Goal: Task Accomplishment & Management: Complete application form

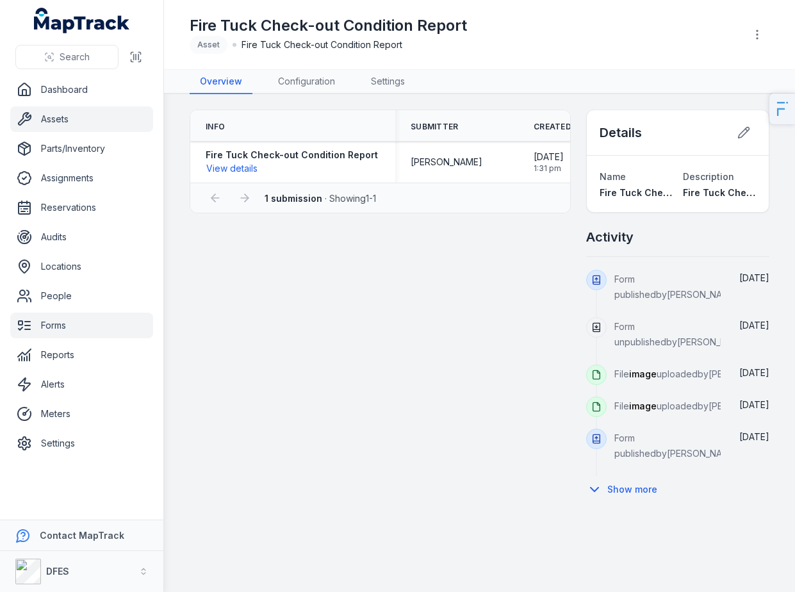
click at [83, 118] on link "Assets" at bounding box center [81, 119] width 143 height 26
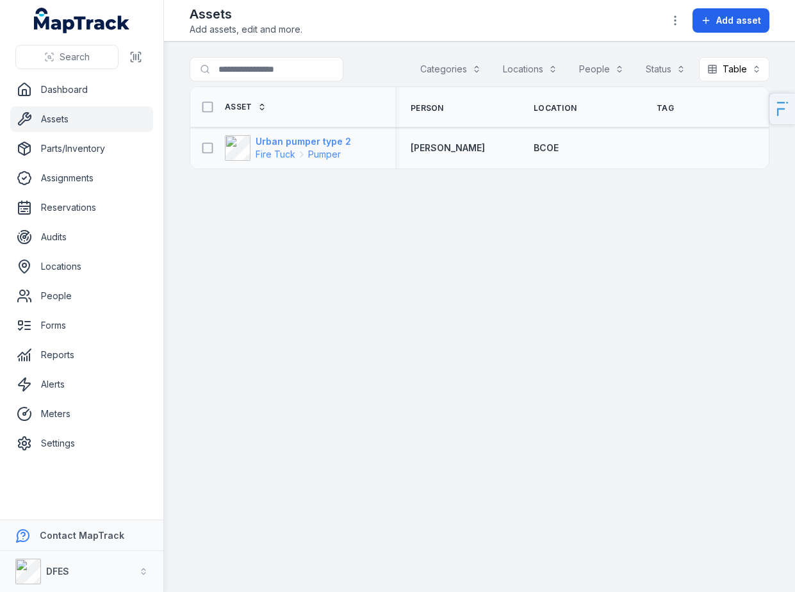
click at [294, 147] on strong "Urban pumper type 2" at bounding box center [302, 141] width 95 height 13
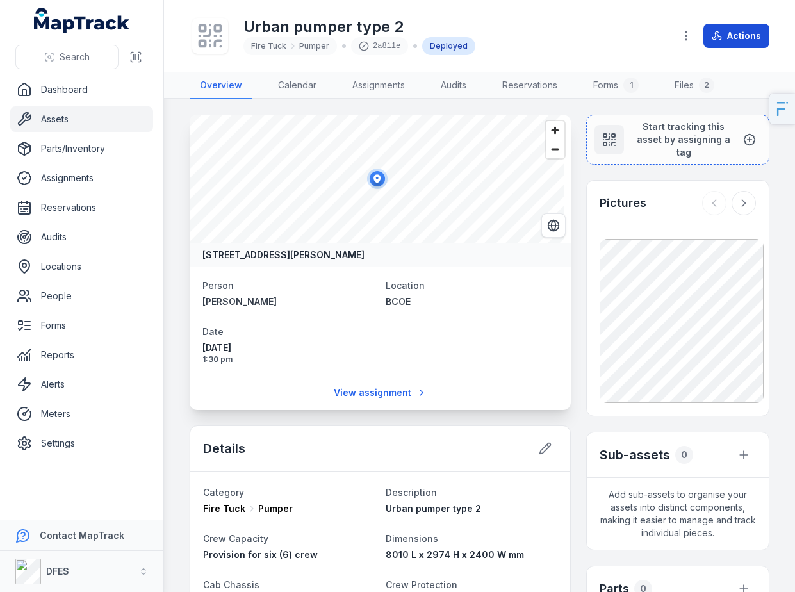
click at [725, 44] on button "Actions" at bounding box center [736, 36] width 66 height 24
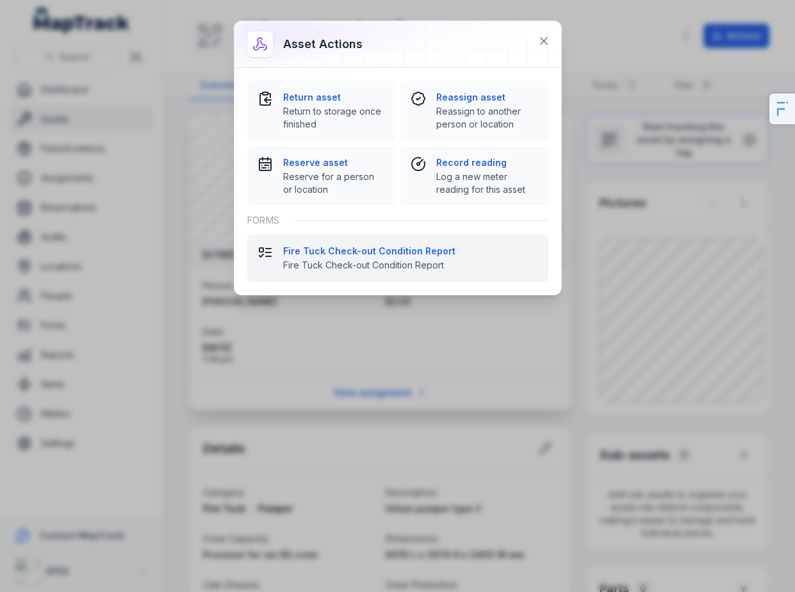
click at [370, 243] on button "Fire Tuck Check-out Condition Report Fire Tuck Check-out Condition Report" at bounding box center [397, 257] width 301 height 47
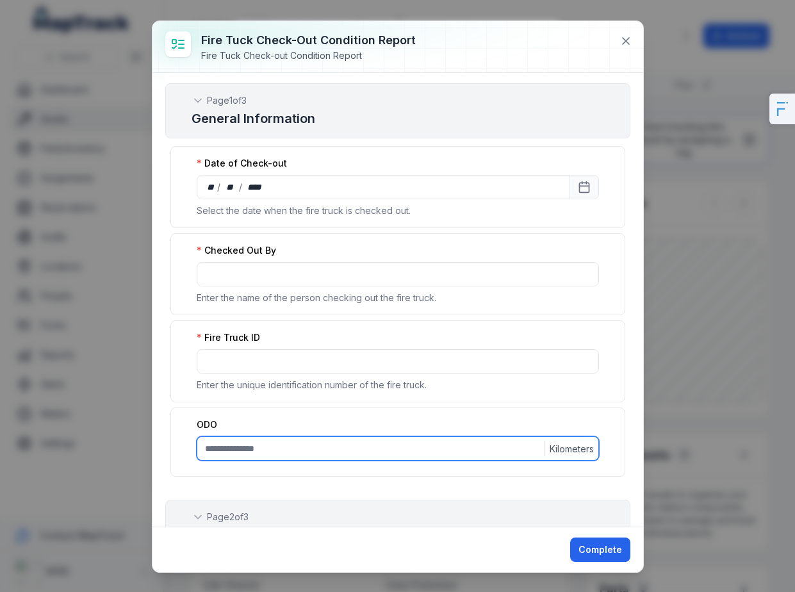
click at [284, 437] on input ":r81:-form-item-label" at bounding box center [398, 448] width 402 height 24
type input "****"
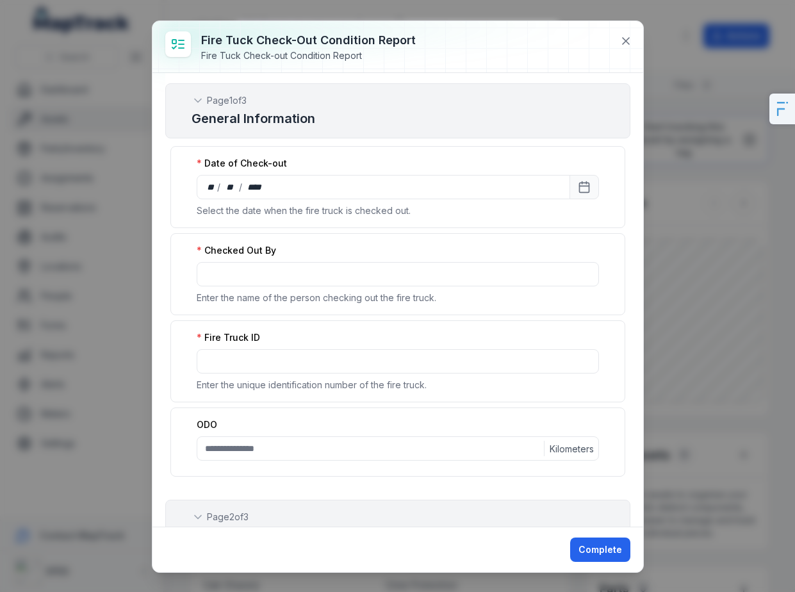
click at [220, 348] on div "Fire Truck ID Enter the unique identification number of the fire truck." at bounding box center [397, 361] width 455 height 82
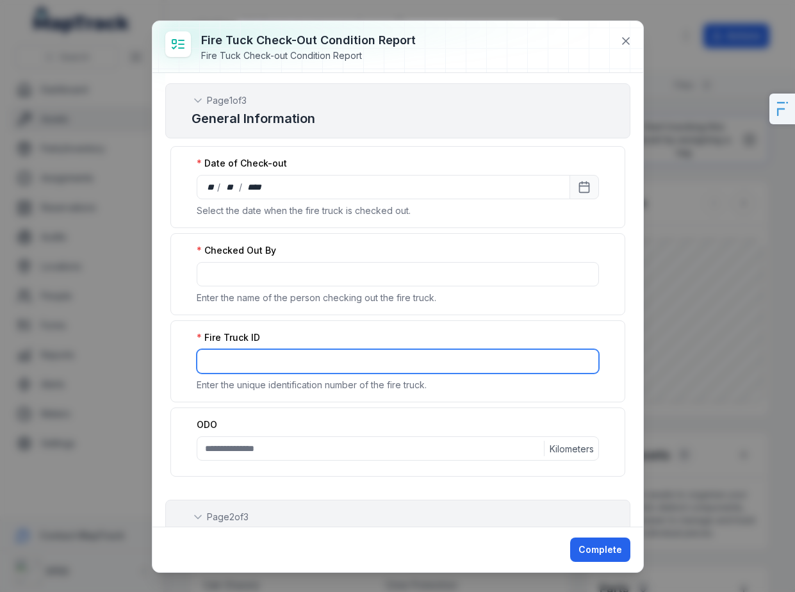
click at [232, 356] on input ":r80:-form-item-label" at bounding box center [398, 361] width 402 height 24
type input "***"
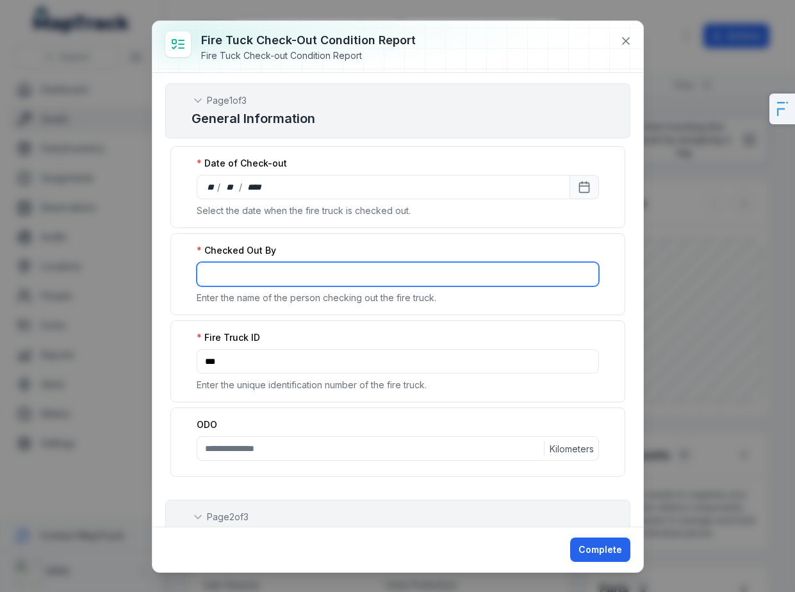
click at [266, 281] on input ":r7v:-form-item-label" at bounding box center [398, 274] width 402 height 24
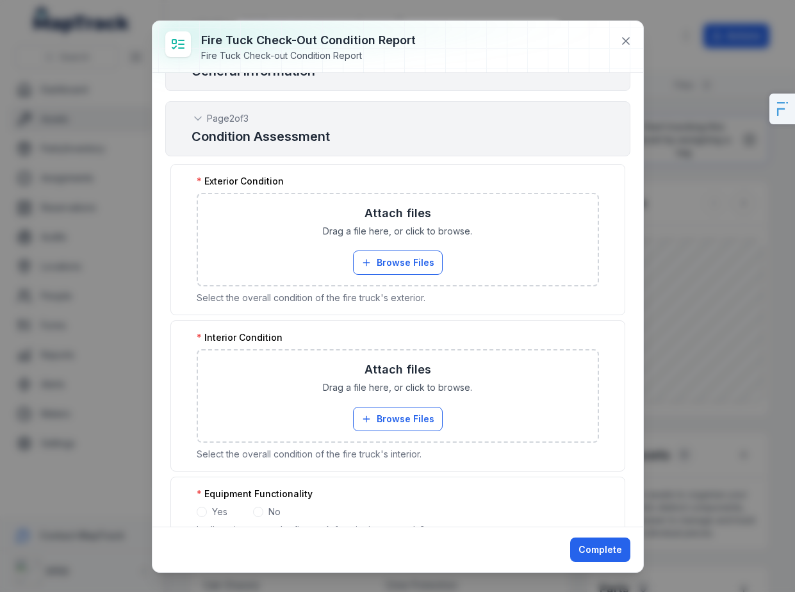
scroll to position [414, 0]
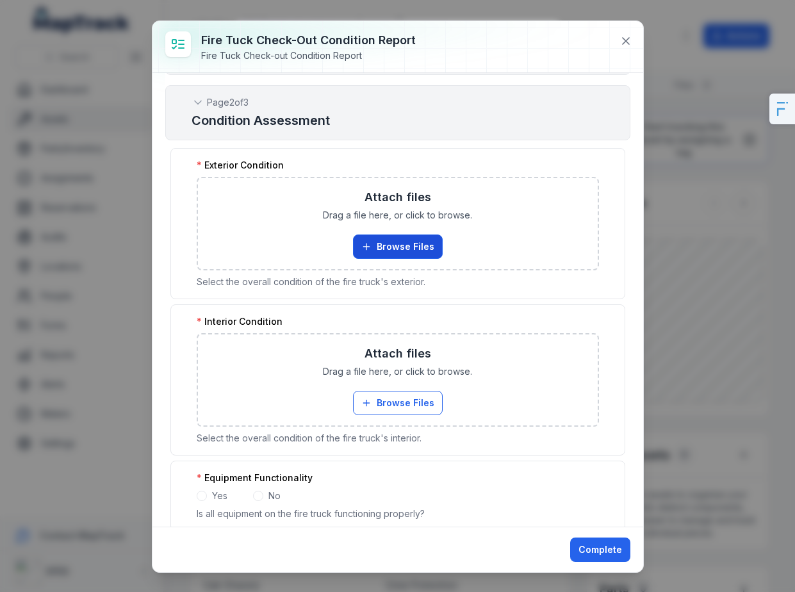
type input "***"
click at [409, 253] on button "Browse Files" at bounding box center [398, 246] width 90 height 24
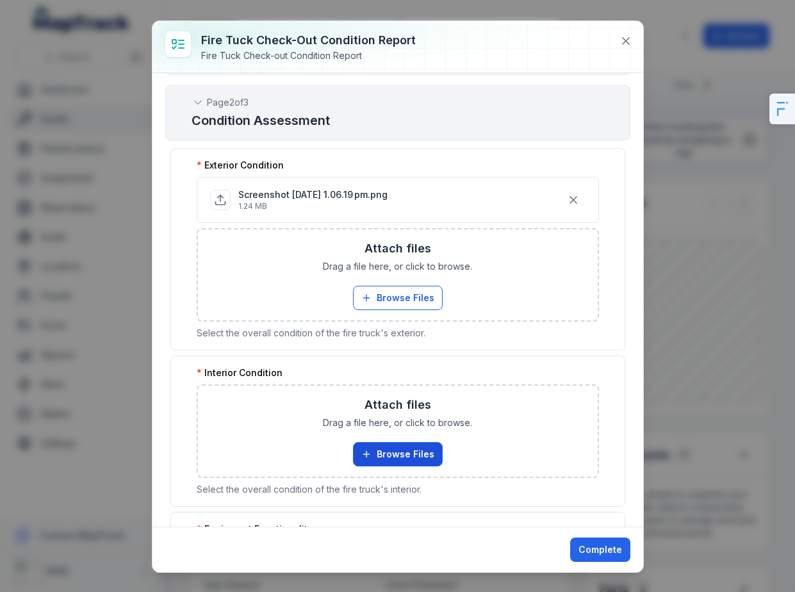
click at [375, 462] on button "Browse Files" at bounding box center [398, 454] width 90 height 24
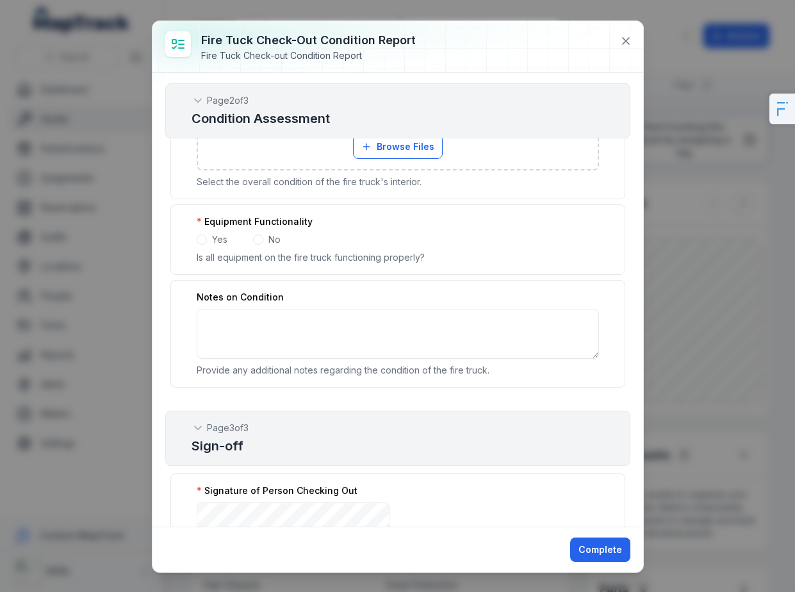
scroll to position [821, 0]
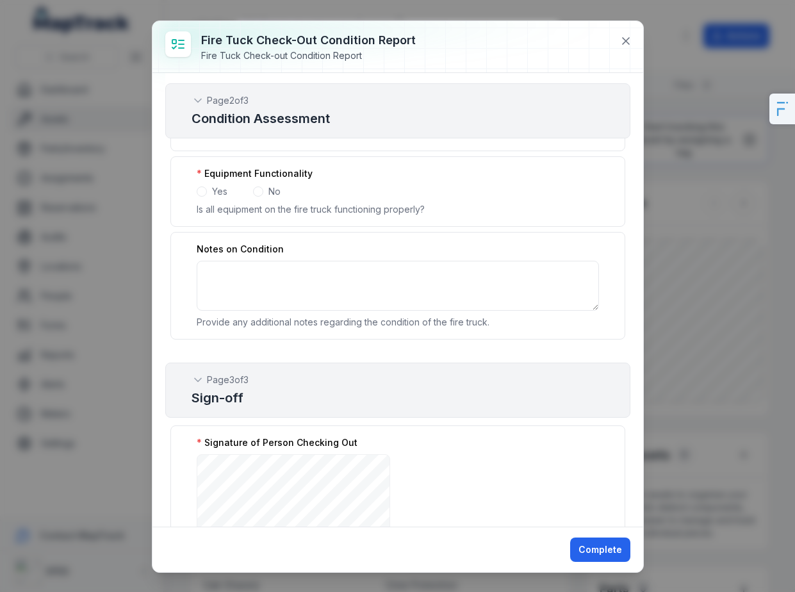
click at [204, 195] on div "Yes" at bounding box center [212, 191] width 31 height 13
click at [203, 194] on span at bounding box center [202, 191] width 10 height 10
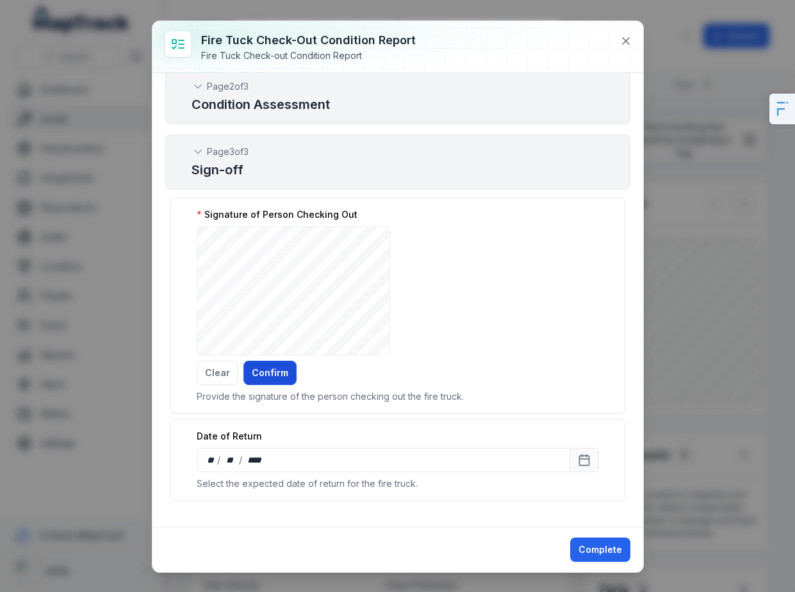
click at [270, 365] on button "Confirm" at bounding box center [269, 372] width 53 height 24
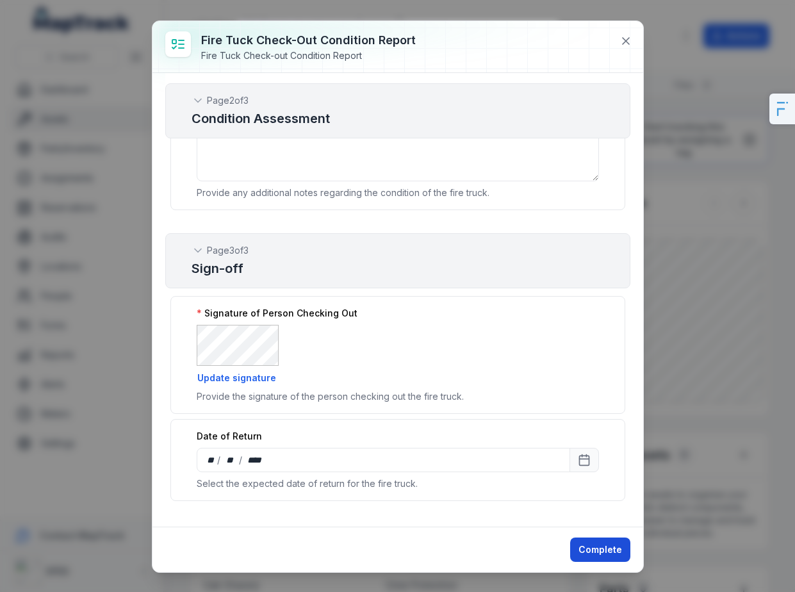
click at [577, 549] on button "Complete" at bounding box center [600, 549] width 60 height 24
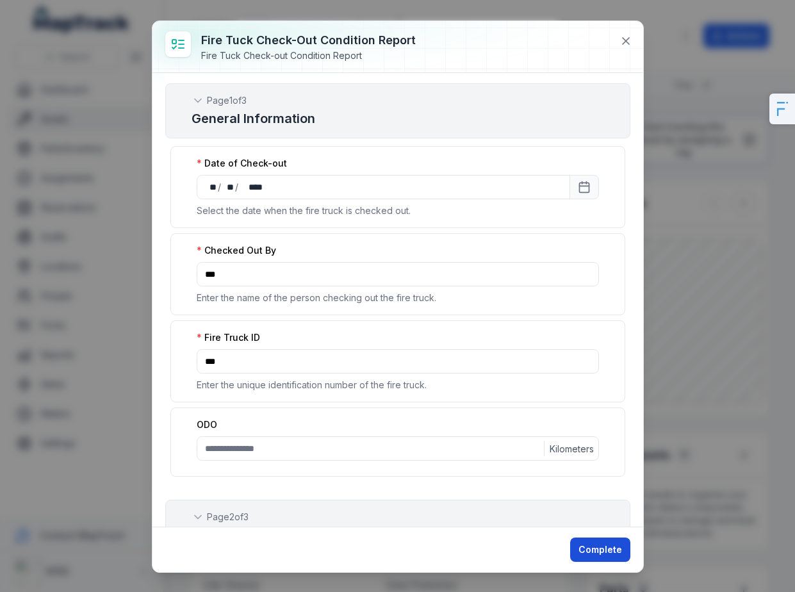
click at [581, 551] on button "Complete" at bounding box center [600, 549] width 60 height 24
